Goal: Information Seeking & Learning: Check status

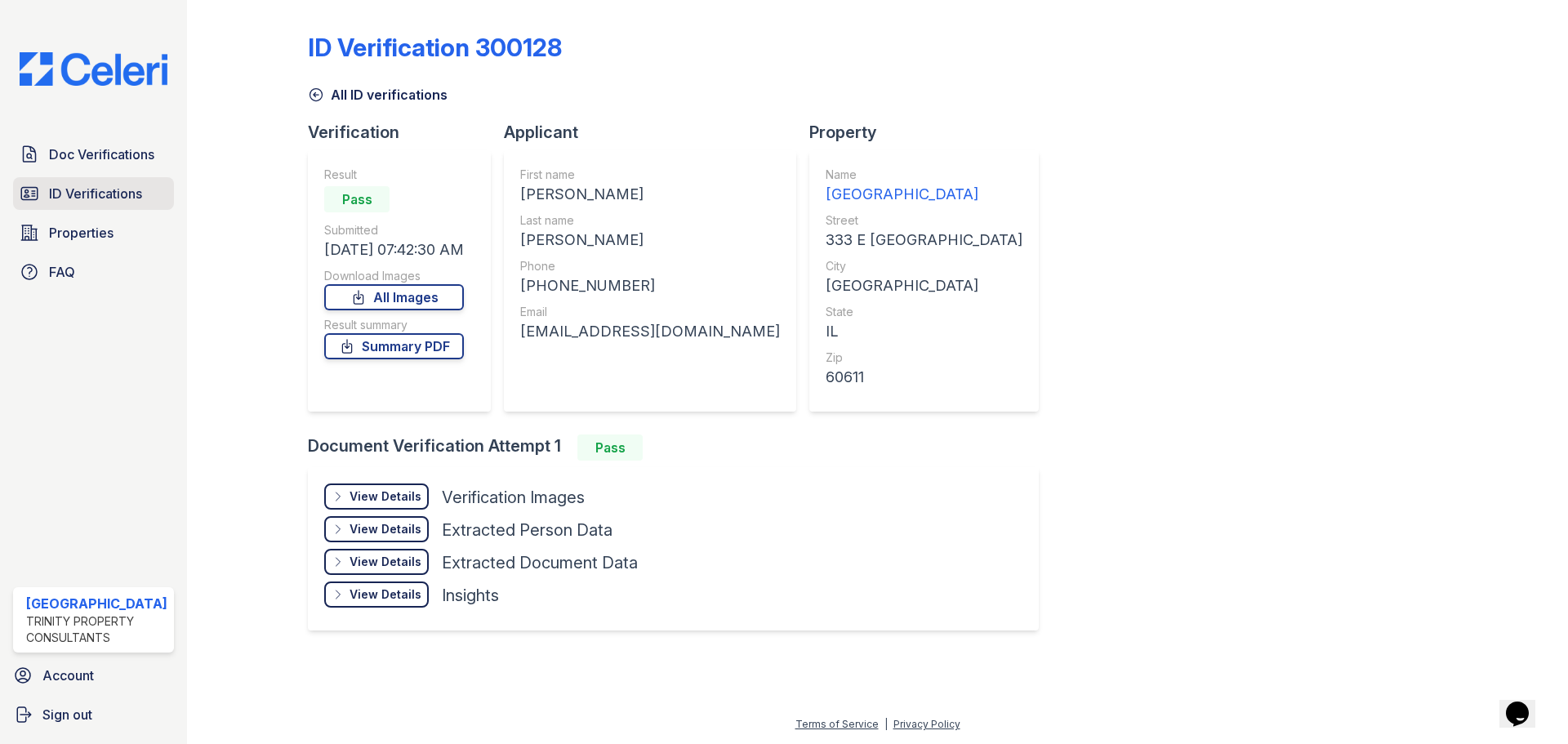
click at [77, 189] on span "ID Verifications" at bounding box center [96, 193] width 93 height 20
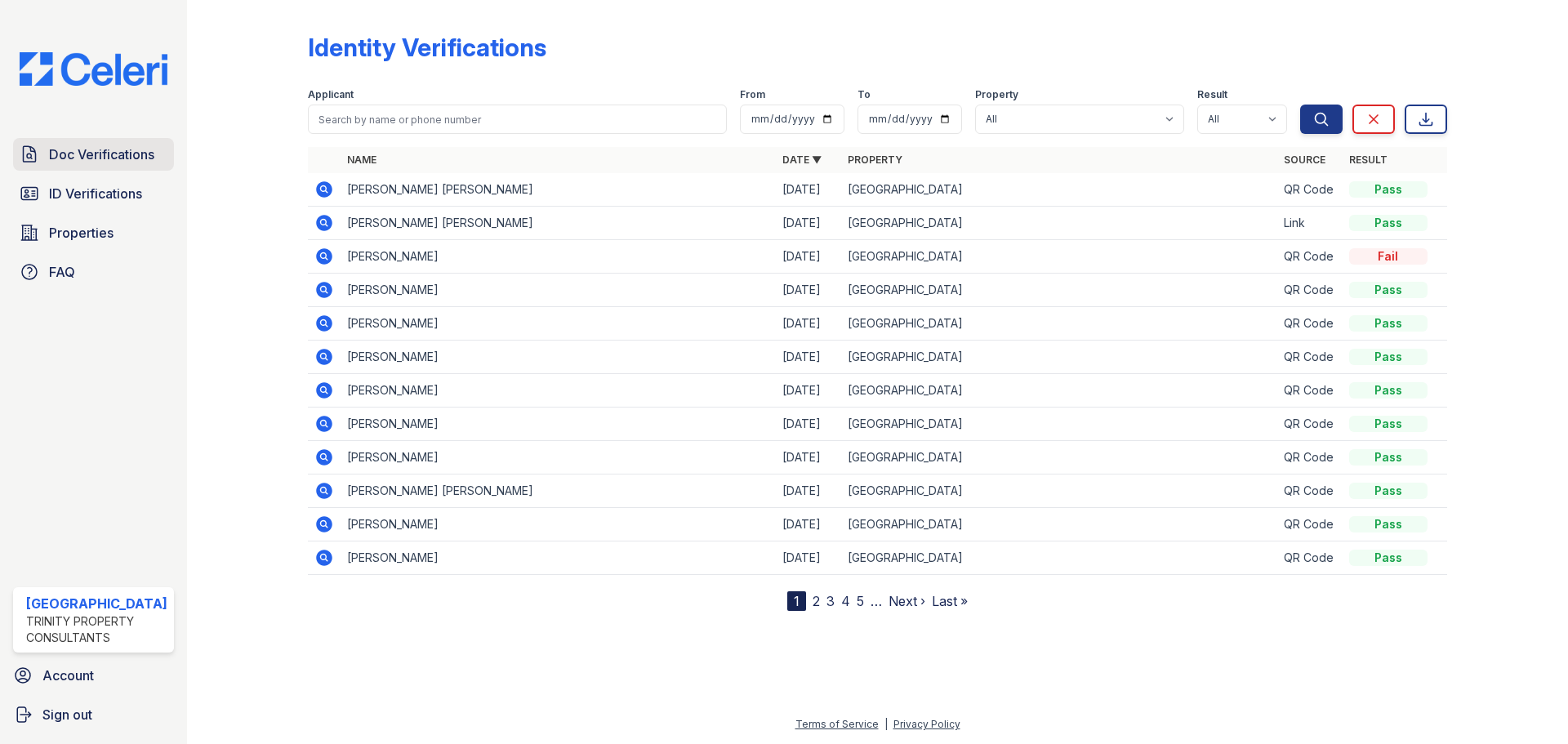
click at [76, 147] on span "Doc Verifications" at bounding box center [102, 154] width 105 height 20
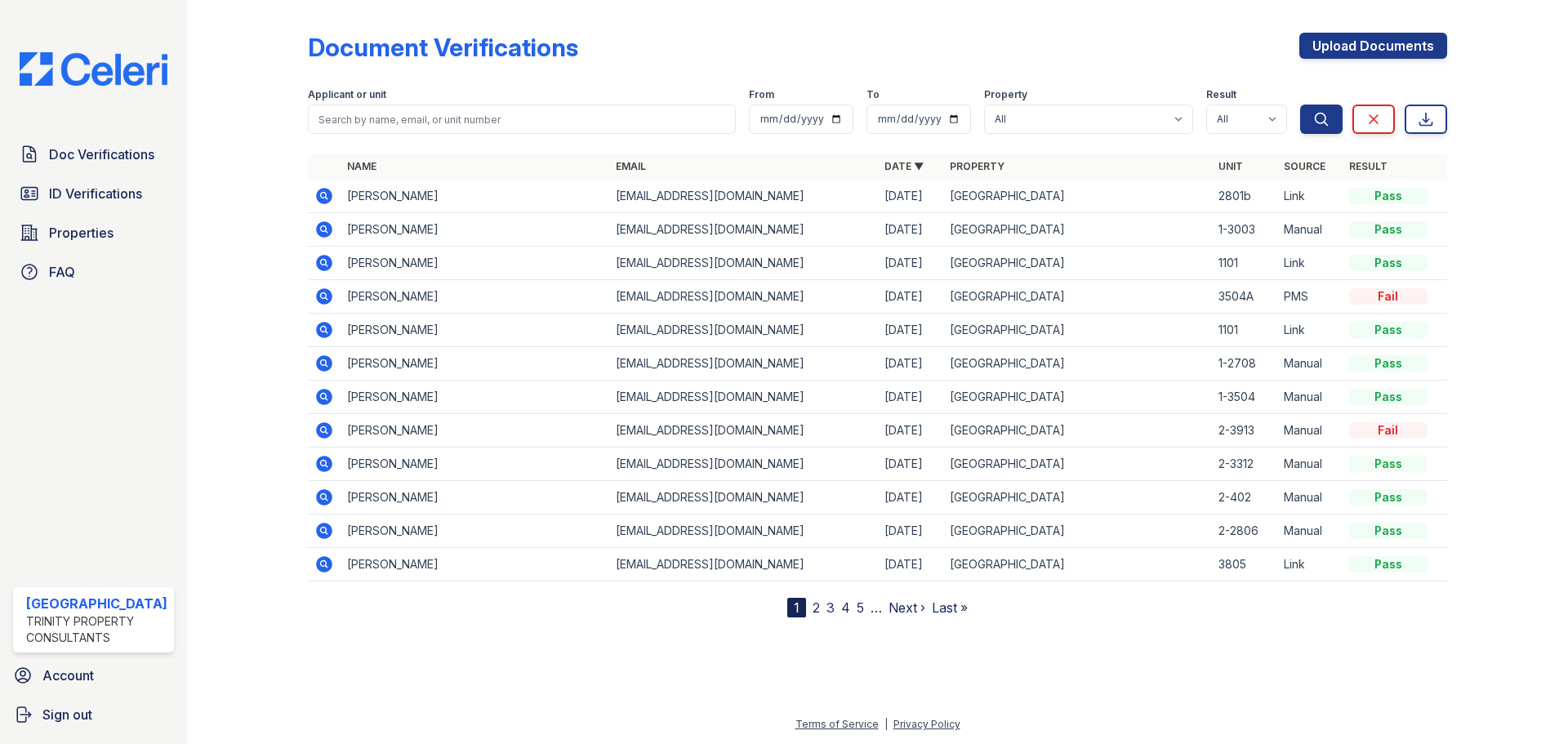
click at [816, 607] on link "2" at bounding box center [816, 608] width 7 height 17
click at [863, 606] on link "3" at bounding box center [866, 608] width 8 height 17
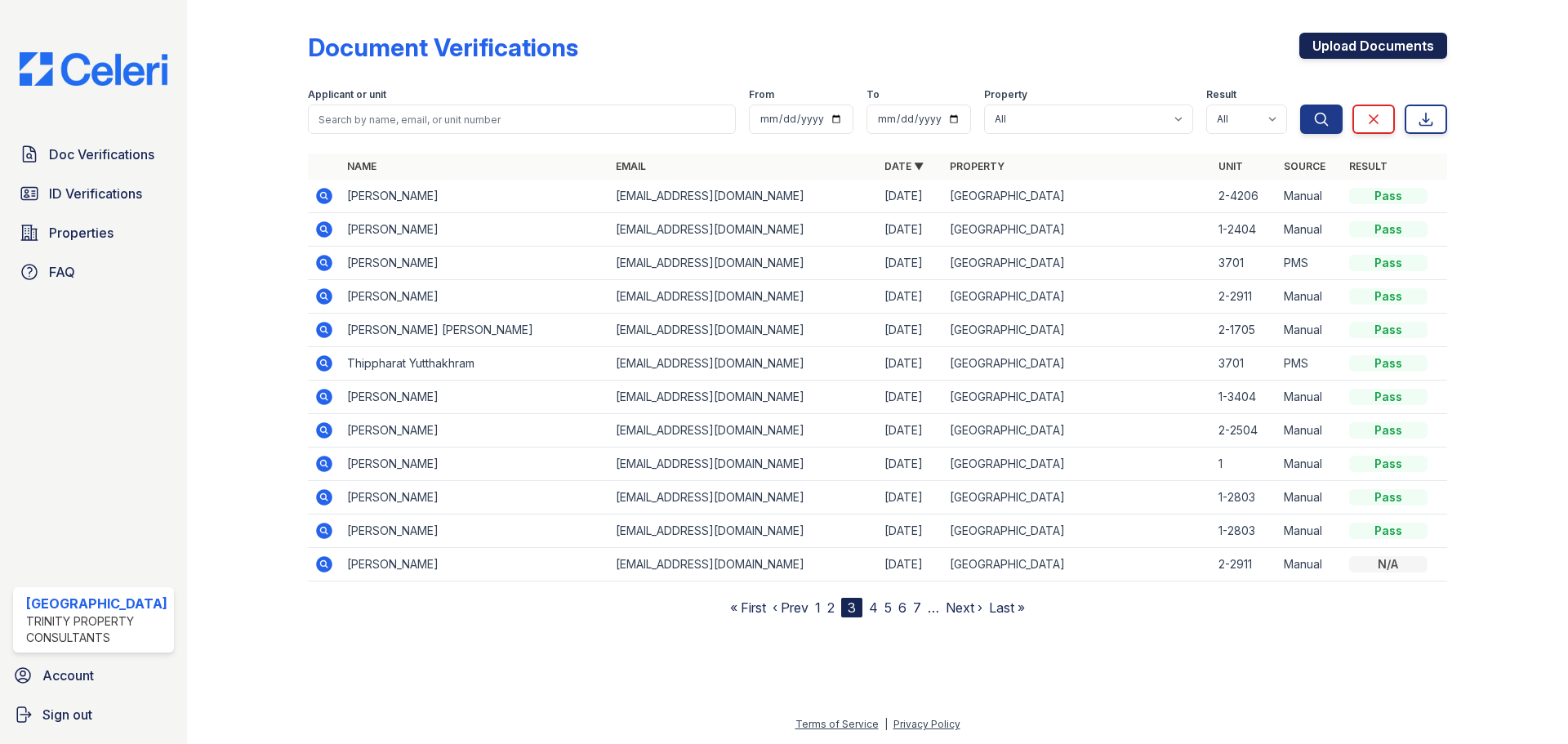
click at [1380, 49] on link "Upload Documents" at bounding box center [1373, 46] width 147 height 26
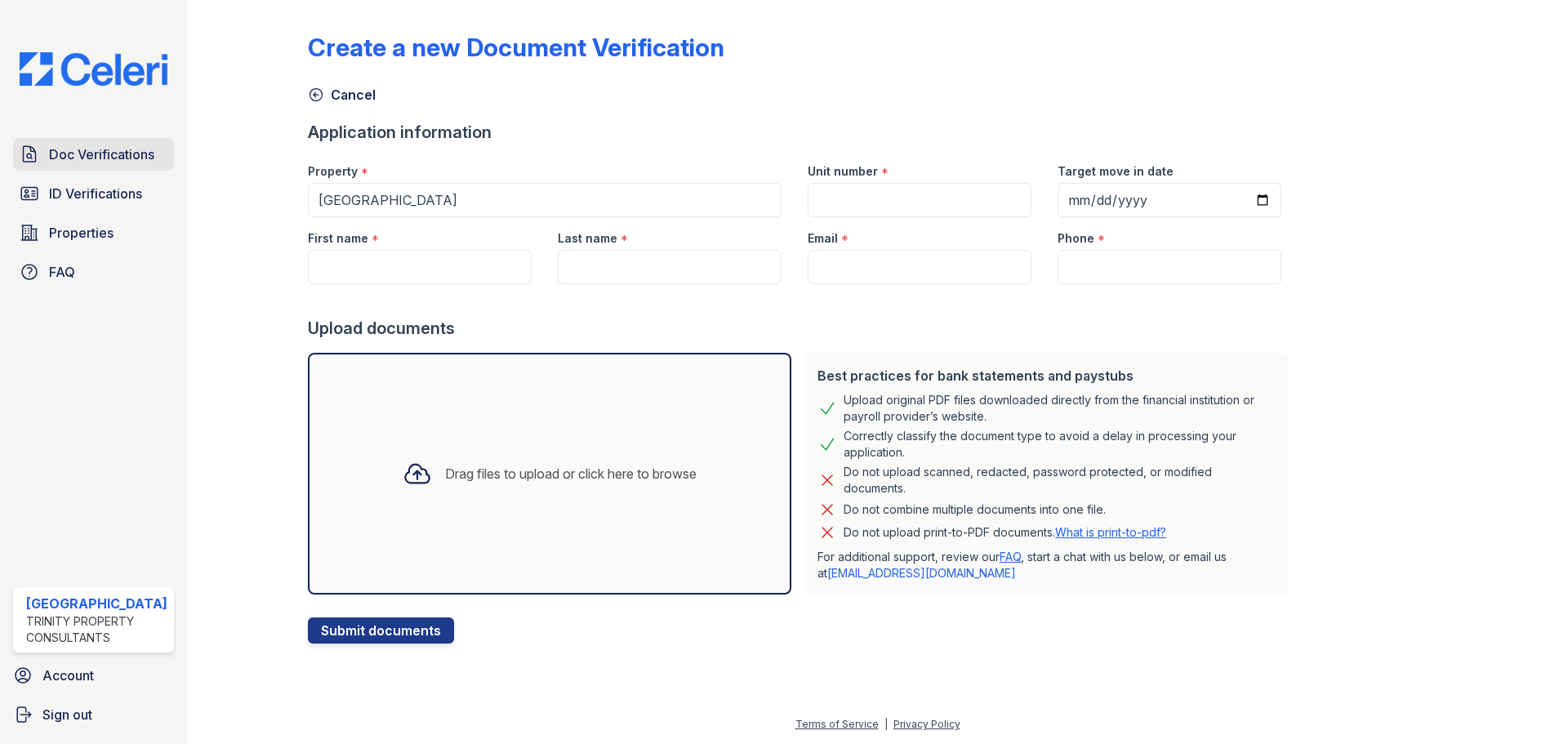
click at [69, 162] on span "Doc Verifications" at bounding box center [102, 154] width 105 height 20
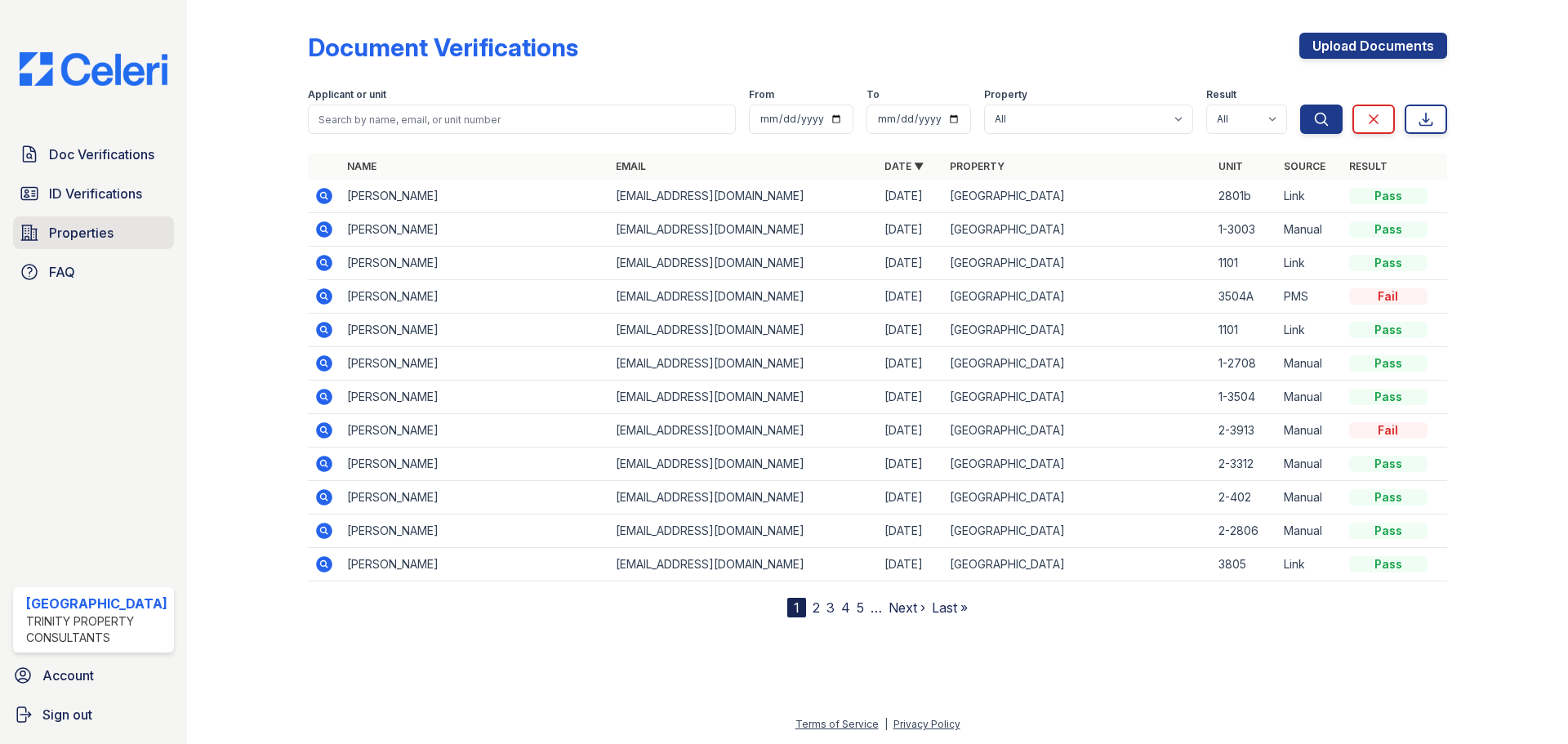
click at [81, 233] on span "Properties" at bounding box center [81, 232] width 64 height 20
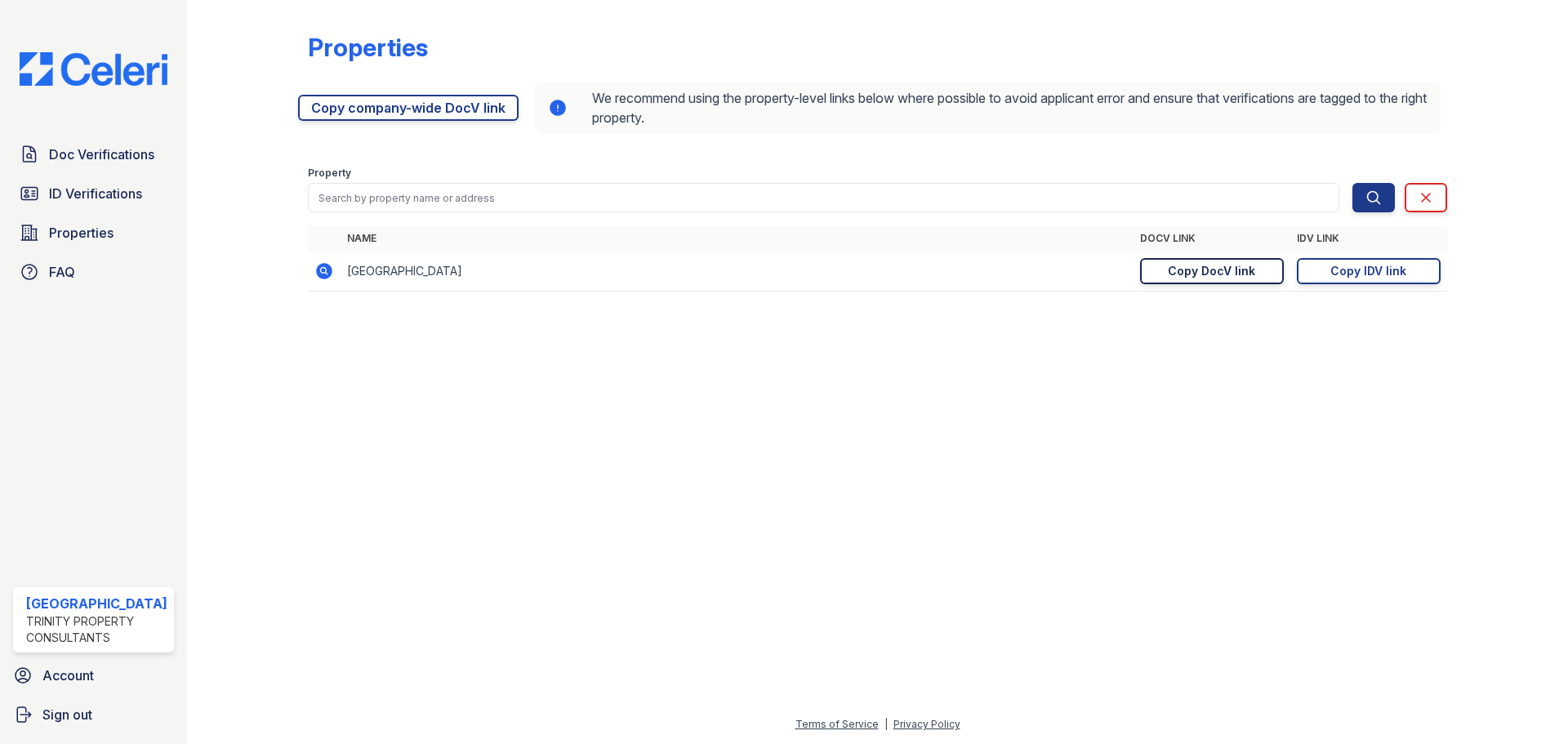
click at [1195, 269] on div "Copy DocV link" at bounding box center [1212, 271] width 88 height 17
click at [82, 160] on span "Doc Verifications" at bounding box center [102, 154] width 105 height 20
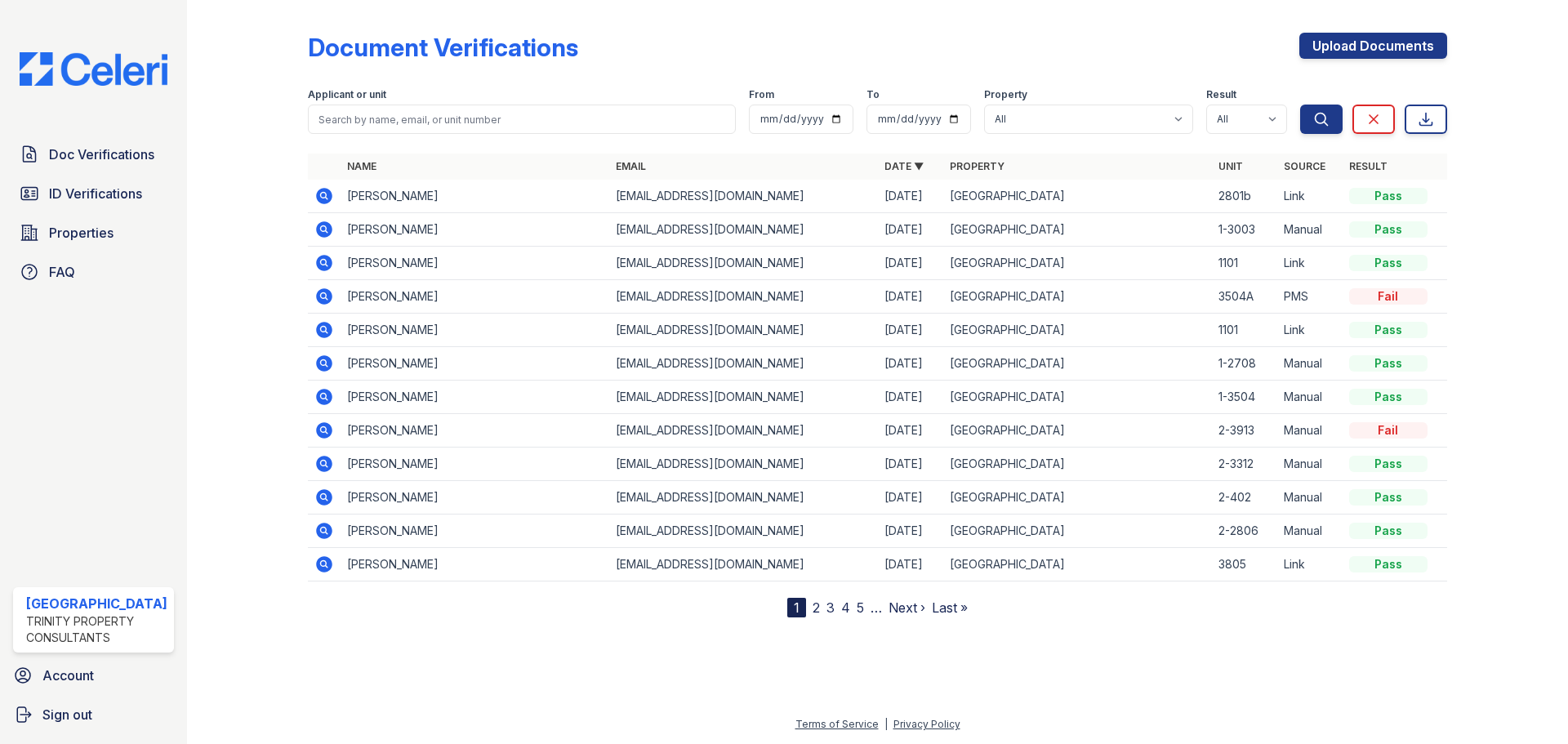
click at [322, 194] on icon at bounding box center [323, 195] width 4 height 4
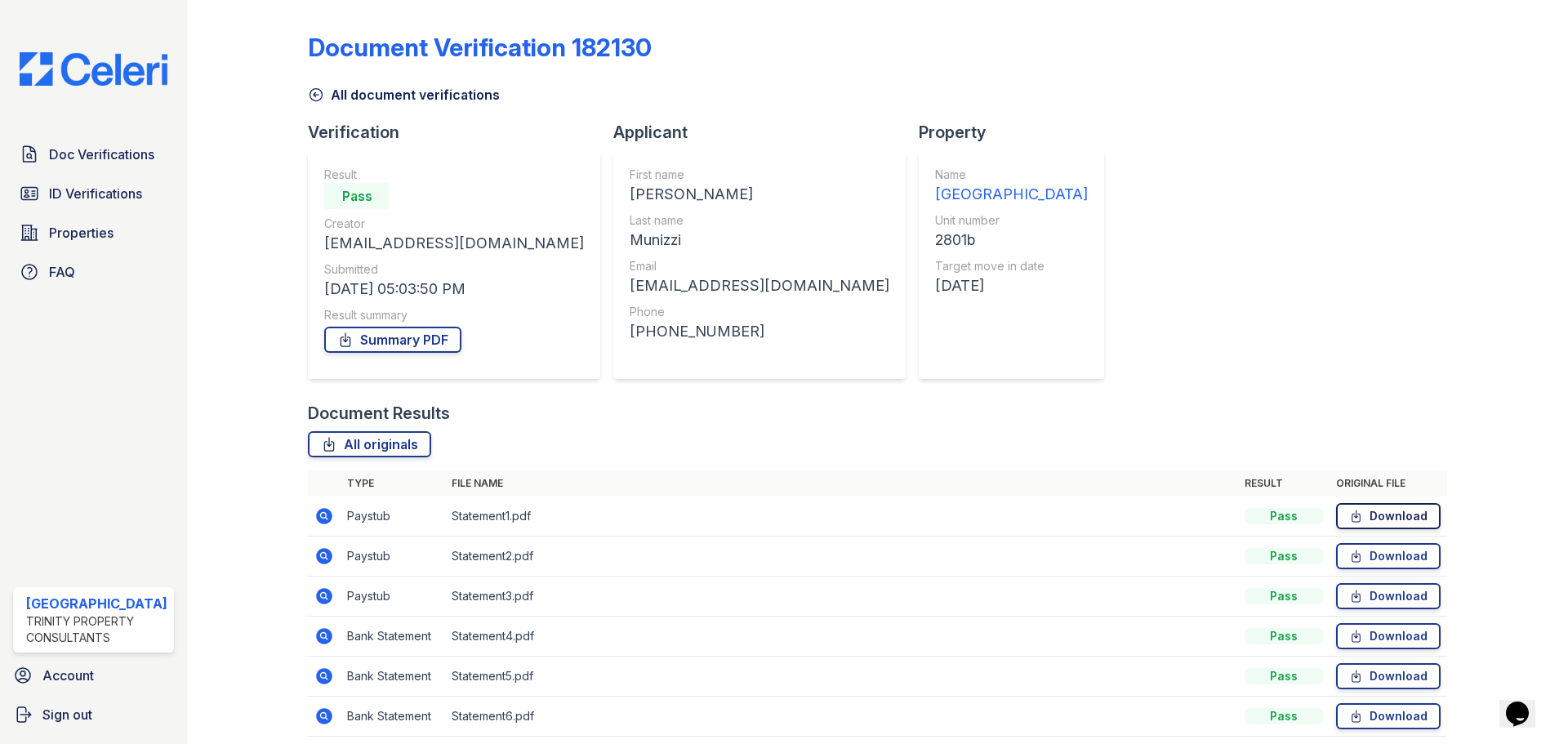
click at [1355, 516] on link "Download" at bounding box center [1388, 516] width 104 height 26
click at [1359, 555] on link "Download" at bounding box center [1388, 556] width 104 height 26
click at [1349, 592] on icon at bounding box center [1355, 596] width 14 height 17
click at [1353, 637] on icon at bounding box center [1356, 636] width 8 height 11
click at [375, 340] on link "Summary PDF" at bounding box center [393, 339] width 137 height 26
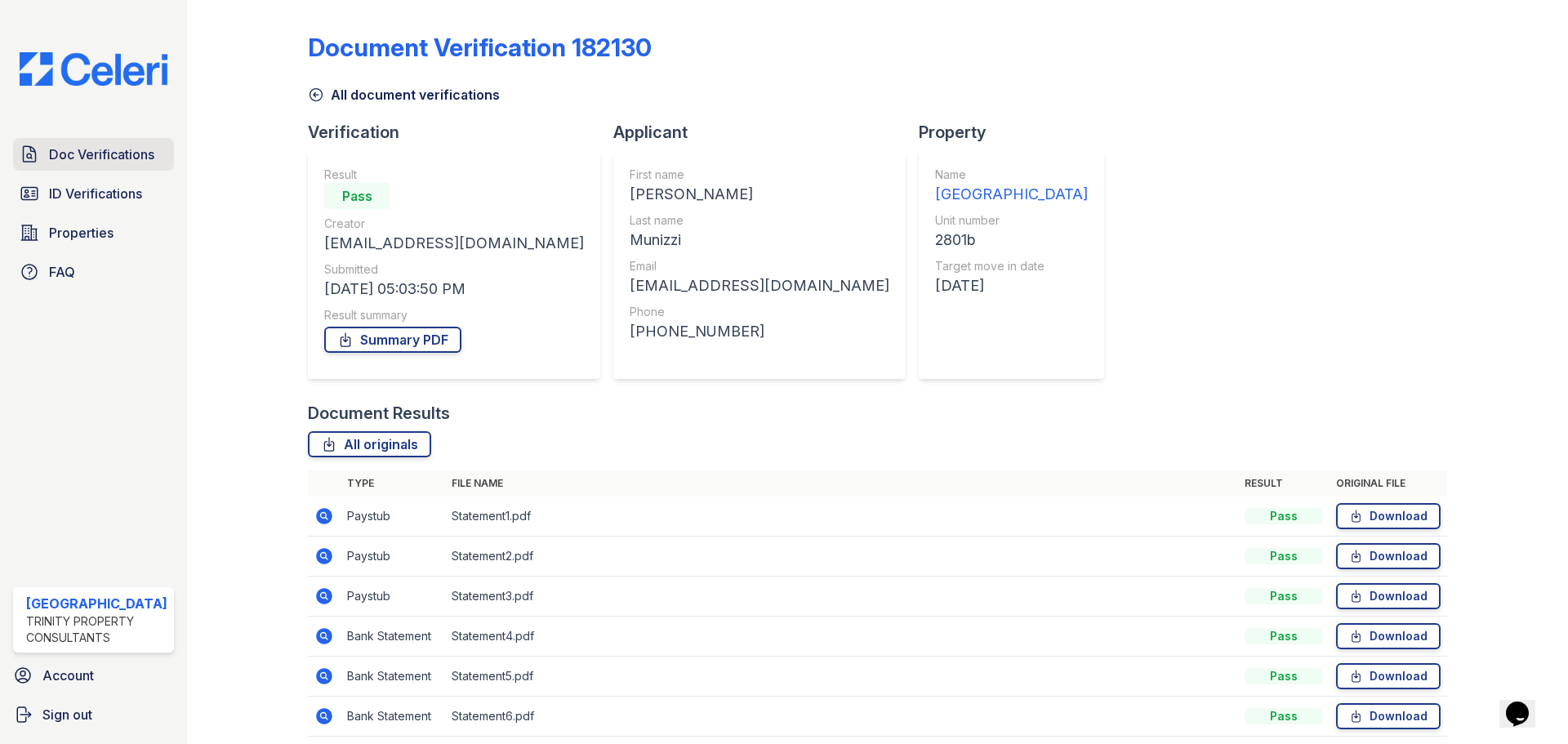
click at [104, 145] on span "Doc Verifications" at bounding box center [102, 154] width 105 height 20
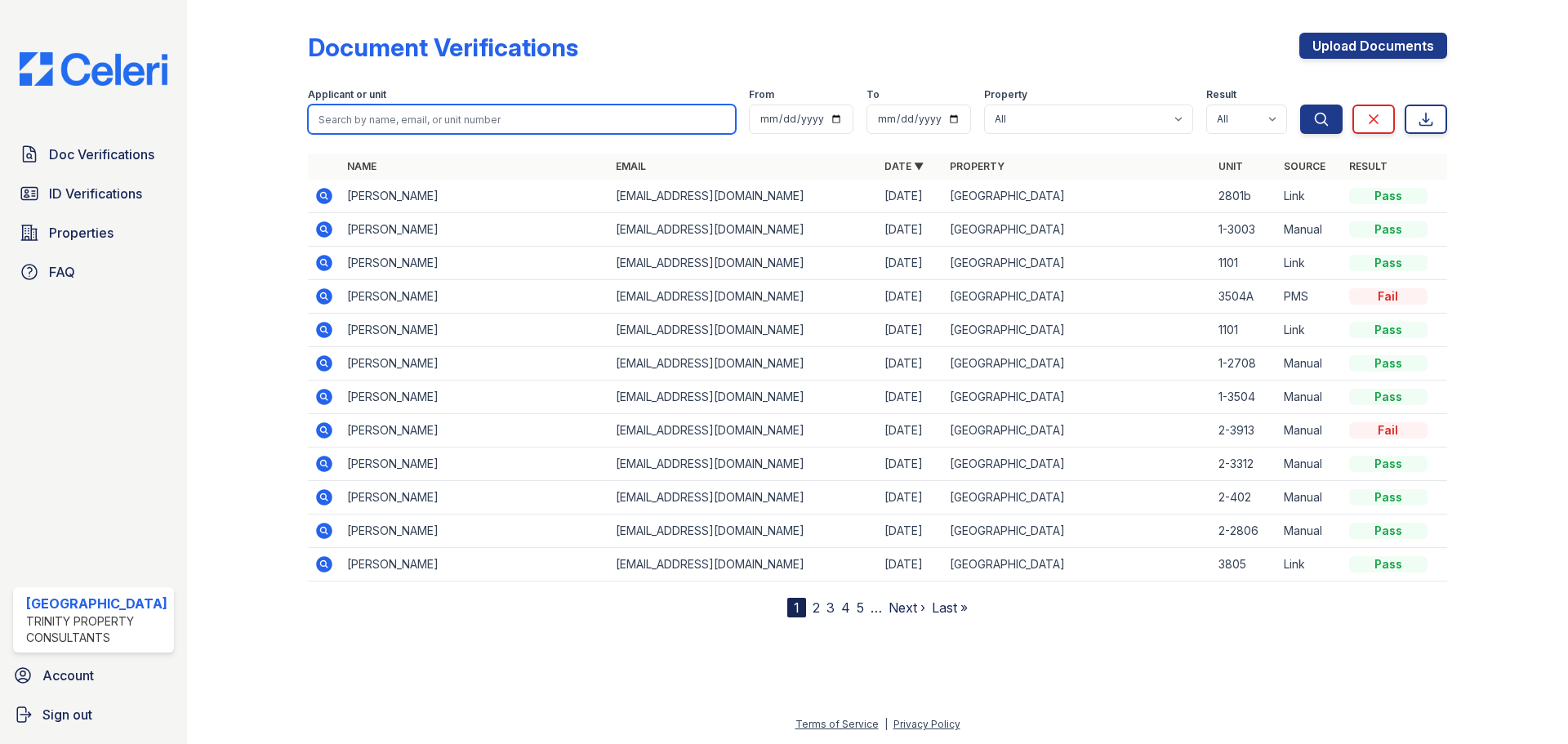
click at [367, 118] on input "search" at bounding box center [521, 119] width 428 height 30
type input "[PERSON_NAME]"
click at [1300, 104] on button "Search" at bounding box center [1322, 119] width 43 height 30
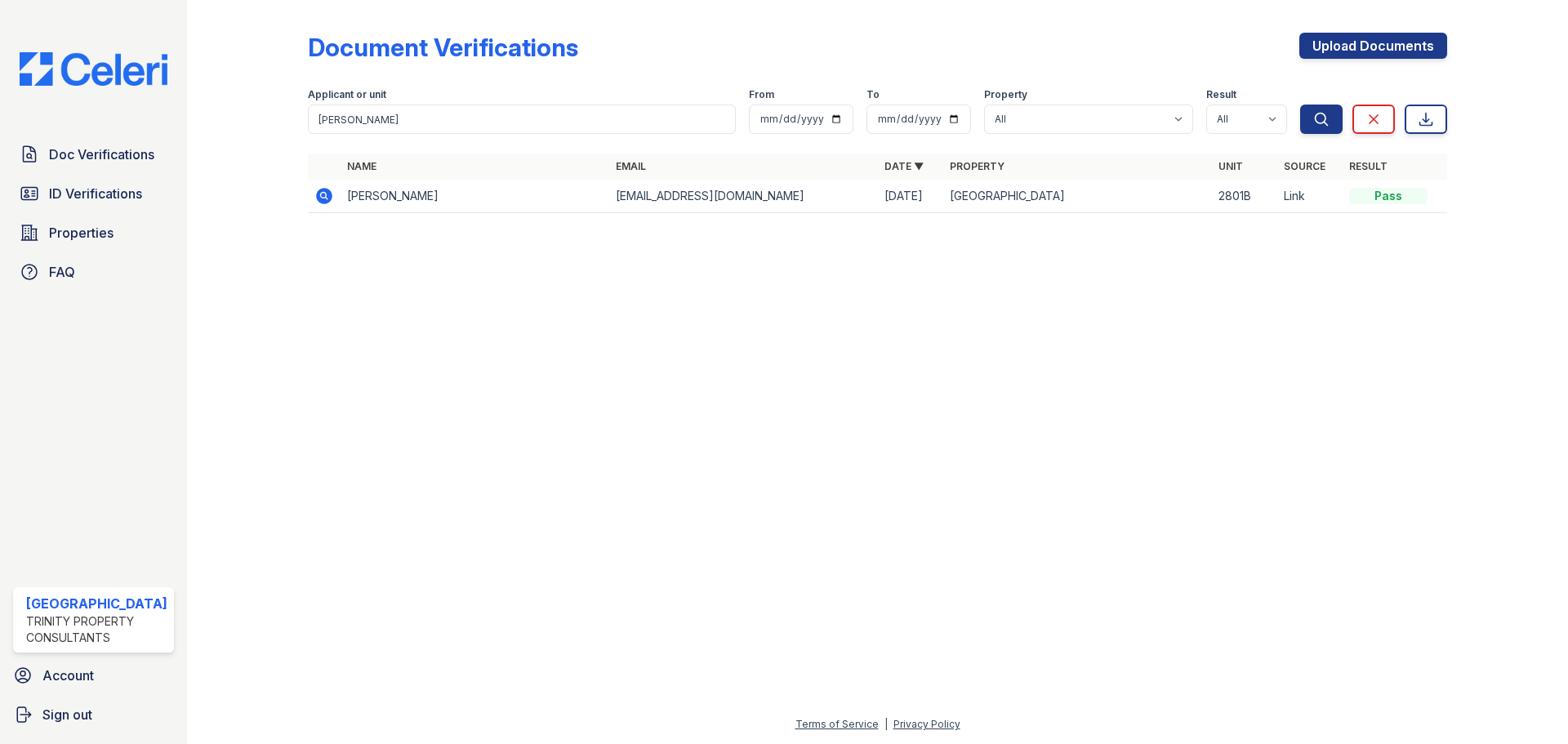
click at [326, 191] on icon at bounding box center [325, 196] width 17 height 17
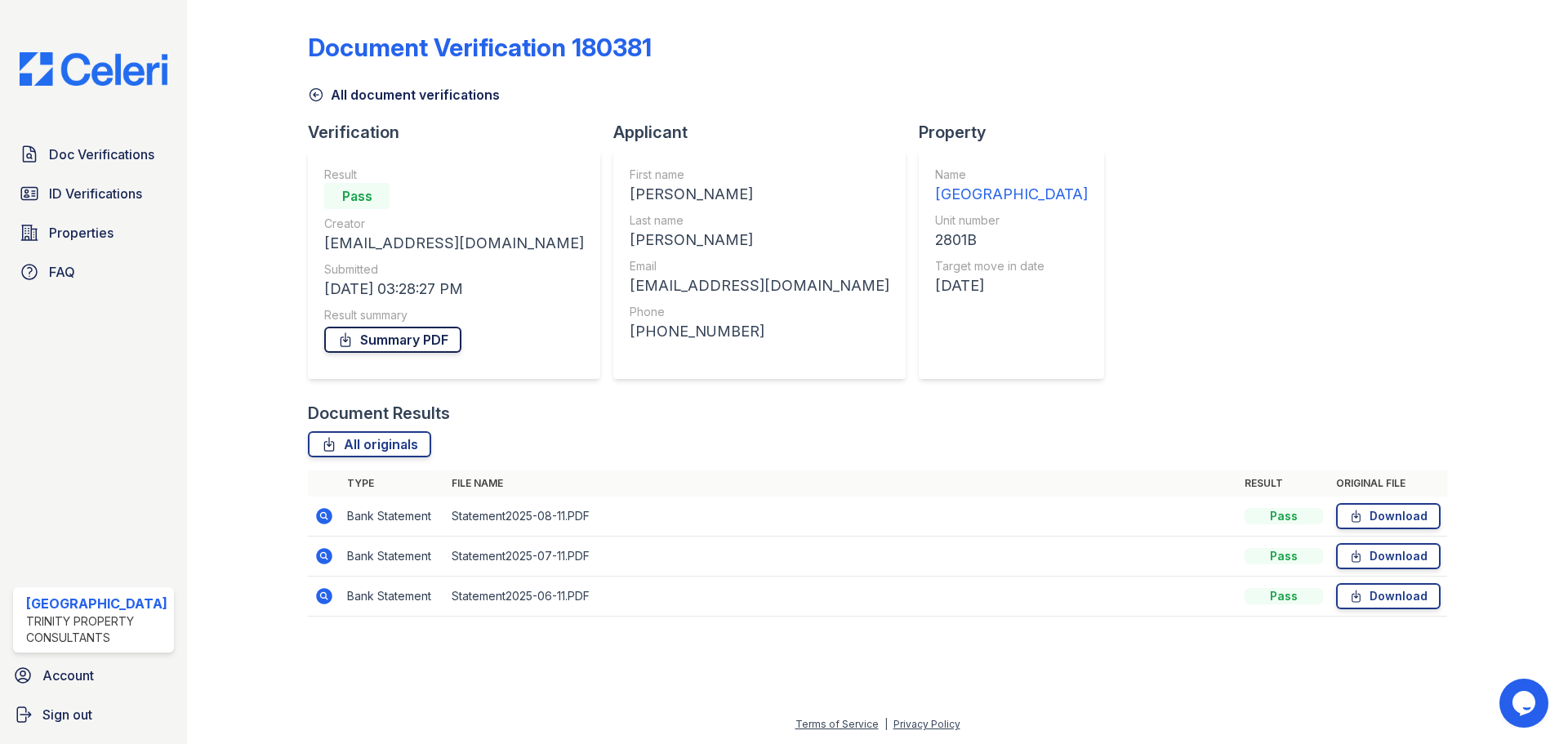
click at [403, 339] on link "Summary PDF" at bounding box center [393, 339] width 137 height 26
click at [84, 162] on span "Doc Verifications" at bounding box center [102, 154] width 105 height 20
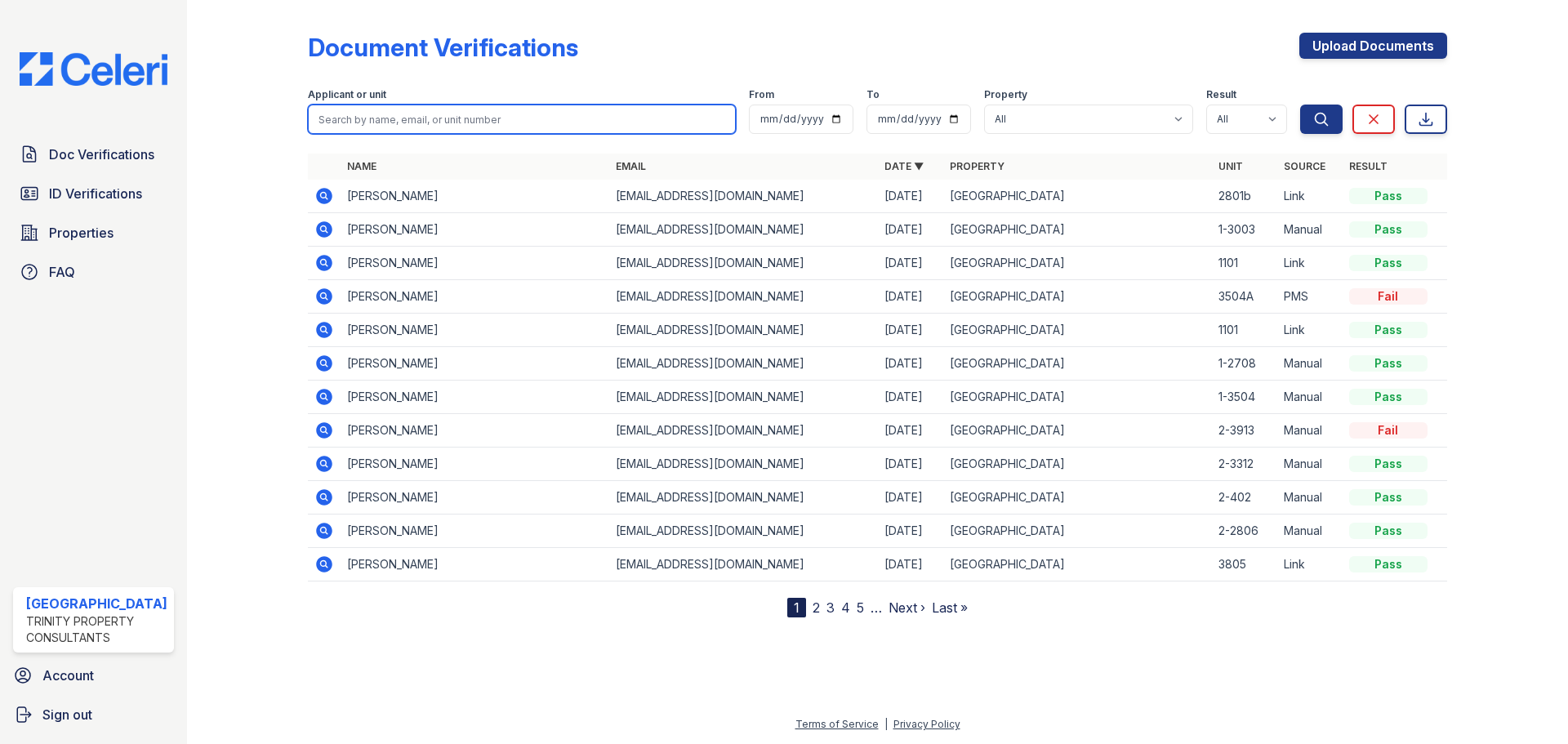
click at [335, 110] on input "search" at bounding box center [521, 119] width 428 height 30
type input "charles crowley"
click at [1300, 104] on button "Search" at bounding box center [1322, 119] width 43 height 30
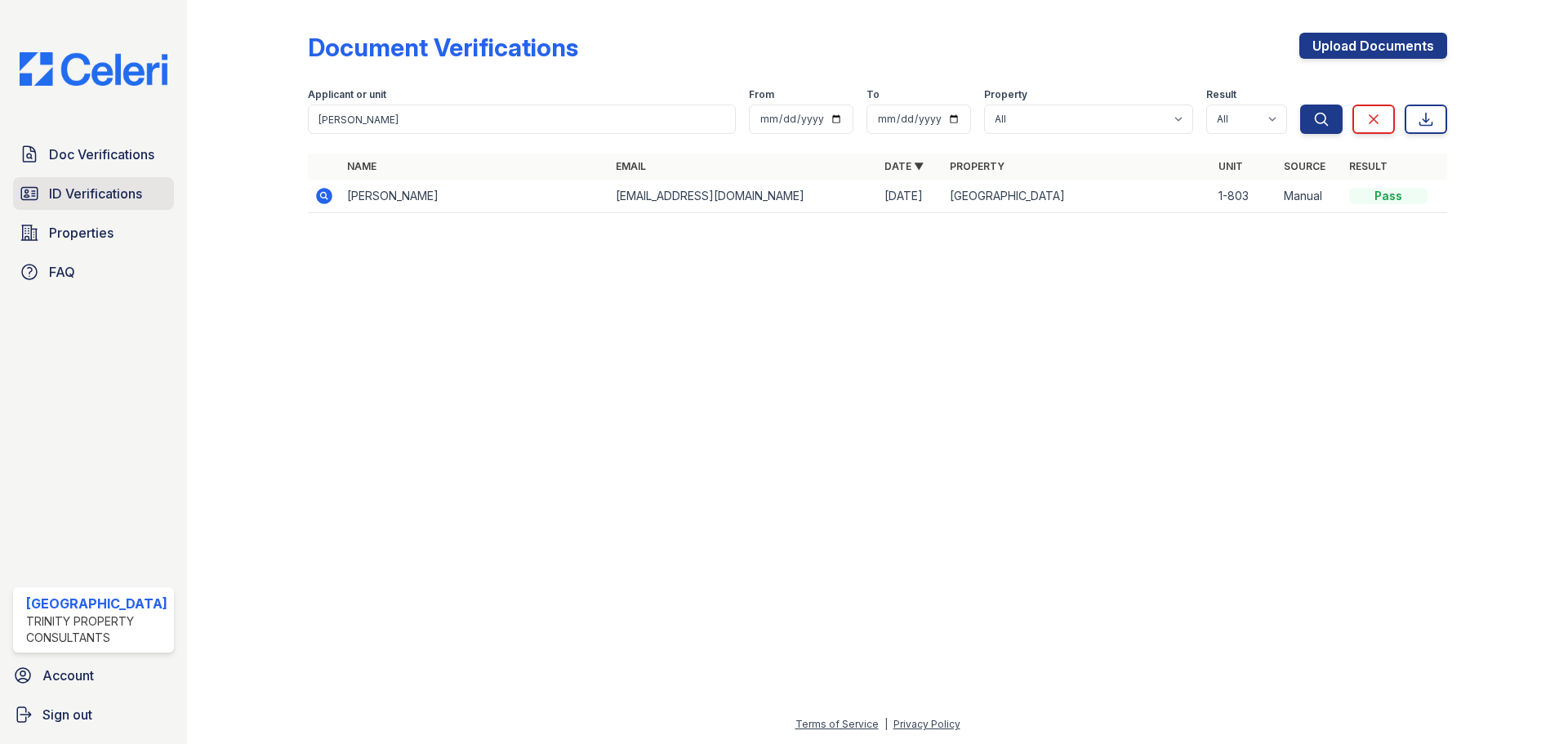
click at [118, 190] on span "ID Verifications" at bounding box center [96, 193] width 93 height 20
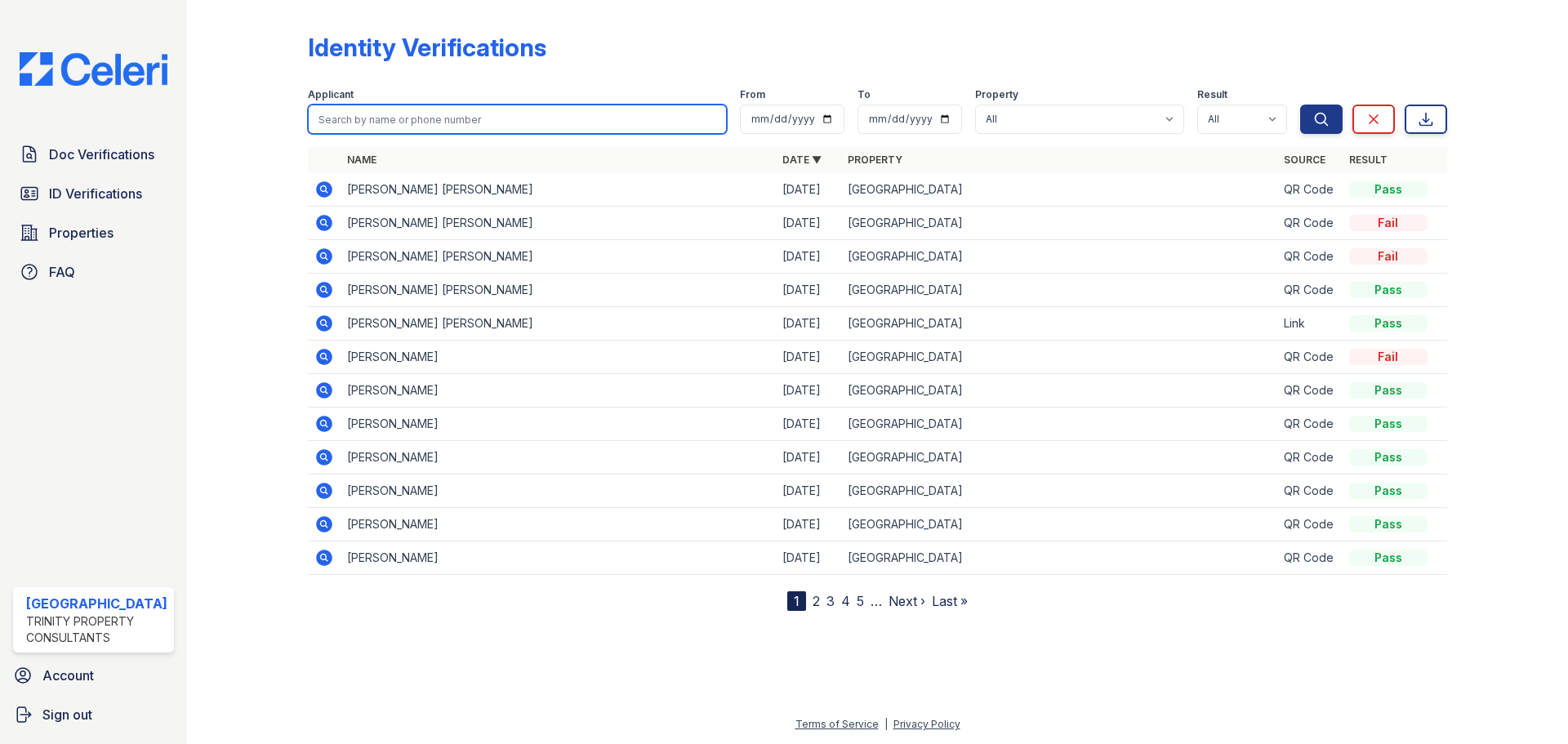
click at [338, 122] on input "search" at bounding box center [517, 119] width 419 height 30
type input "charles crowley"
click at [1300, 104] on button "Search" at bounding box center [1322, 119] width 43 height 30
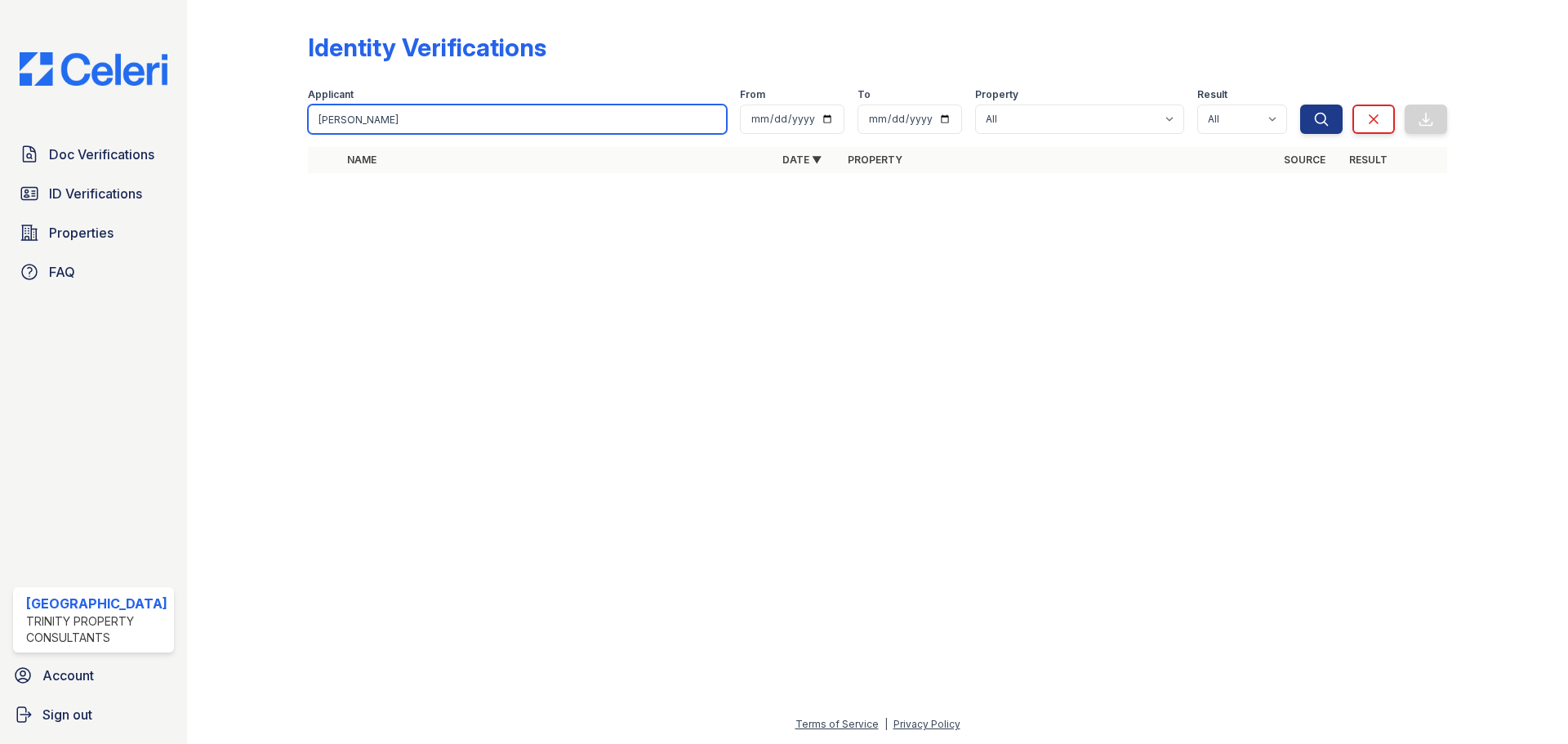
drag, startPoint x: 401, startPoint y: 123, endPoint x: 351, endPoint y: 123, distance: 50.0
click at [351, 123] on input "charles crowley" at bounding box center [517, 119] width 419 height 30
click at [1300, 104] on button "Search" at bounding box center [1322, 119] width 43 height 30
drag, startPoint x: 411, startPoint y: 113, endPoint x: 349, endPoint y: 115, distance: 62.0
click at [349, 115] on input "charles crowley" at bounding box center [517, 119] width 419 height 30
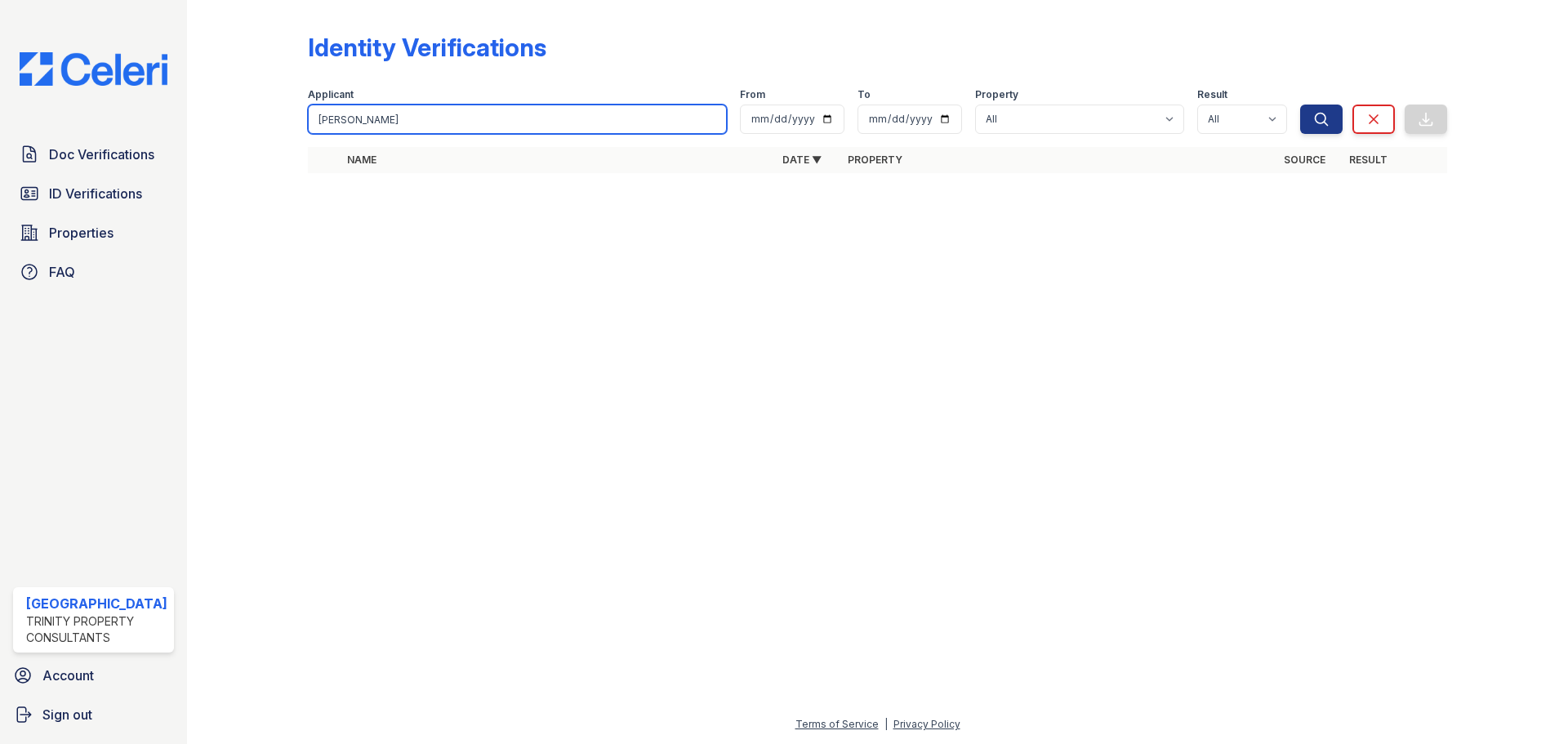
type input "charles"
click at [1300, 104] on button "Search" at bounding box center [1322, 119] width 43 height 30
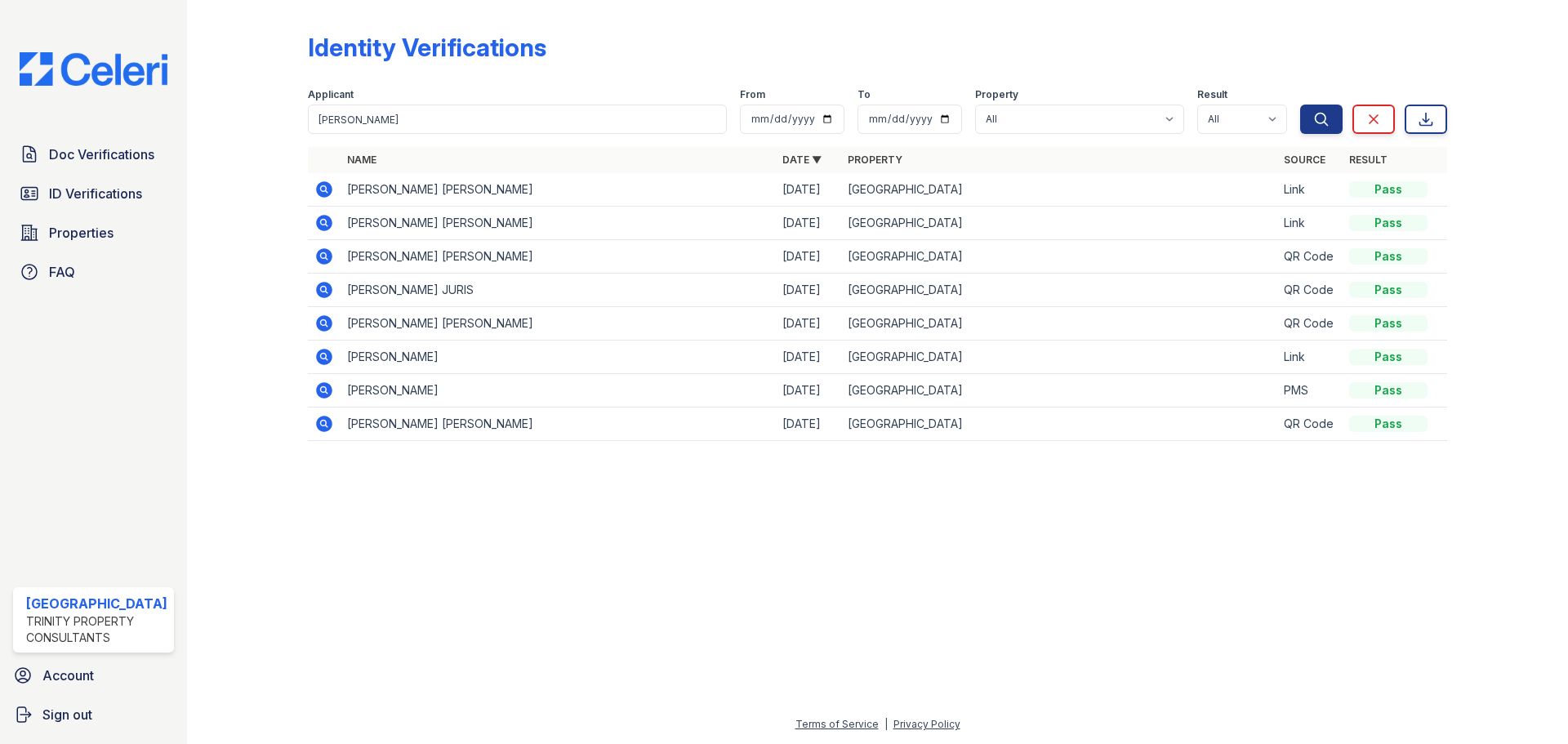
click at [322, 190] on icon at bounding box center [324, 189] width 20 height 20
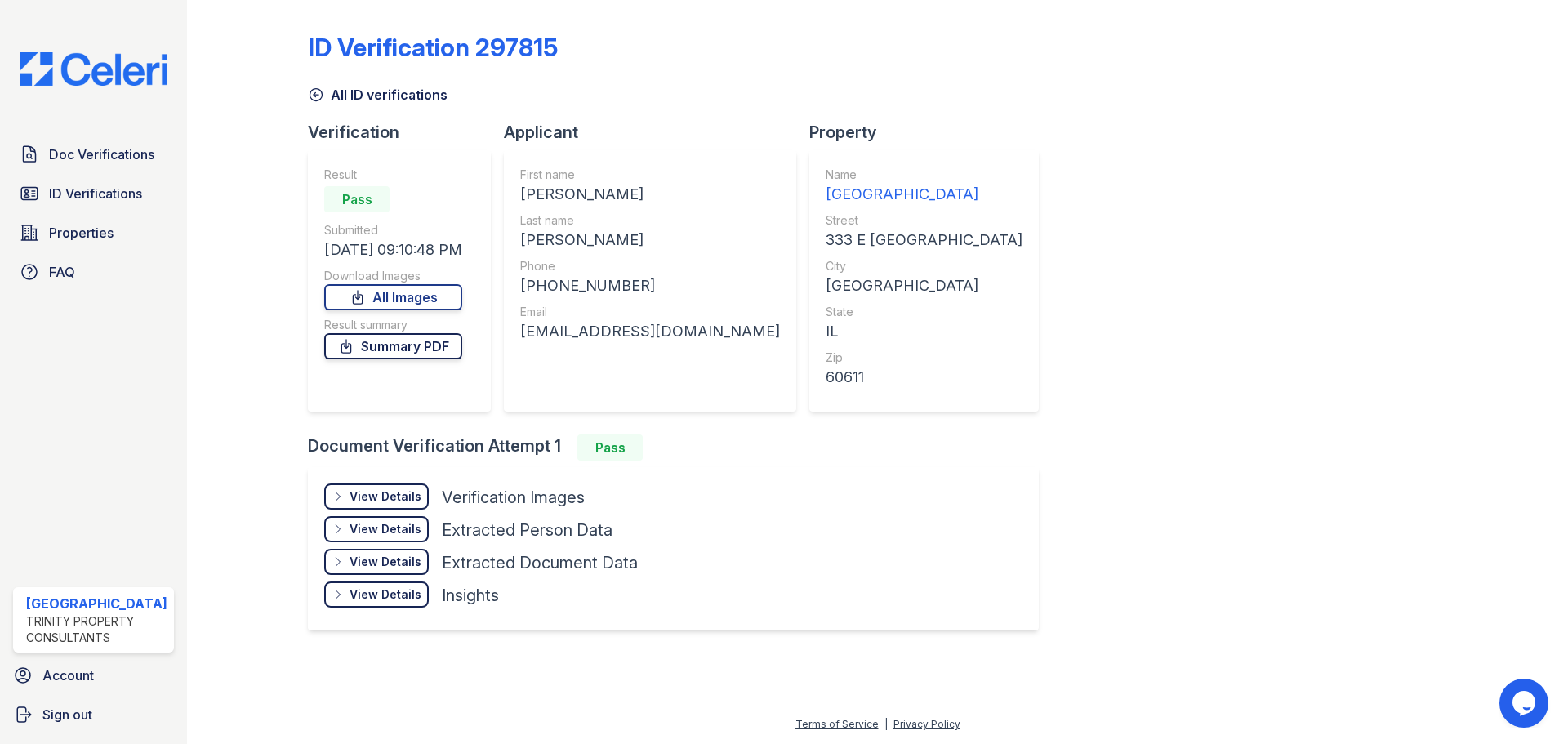
click at [401, 349] on link "Summary PDF" at bounding box center [394, 346] width 138 height 26
click at [400, 302] on link "All Images" at bounding box center [394, 297] width 138 height 26
